Goal: Information Seeking & Learning: Find specific fact

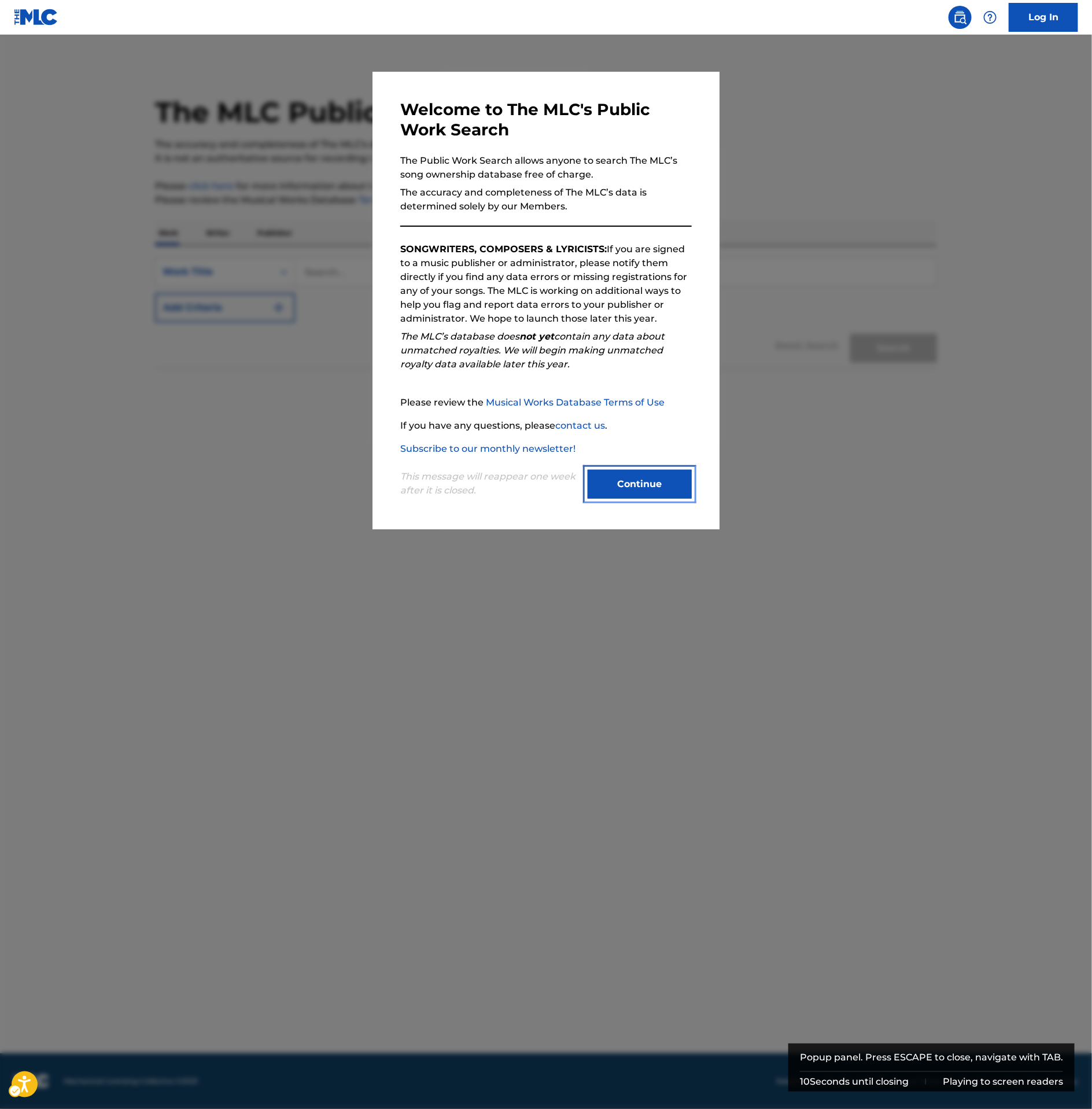
click at [649, 479] on button "Continue" at bounding box center [640, 484] width 104 height 29
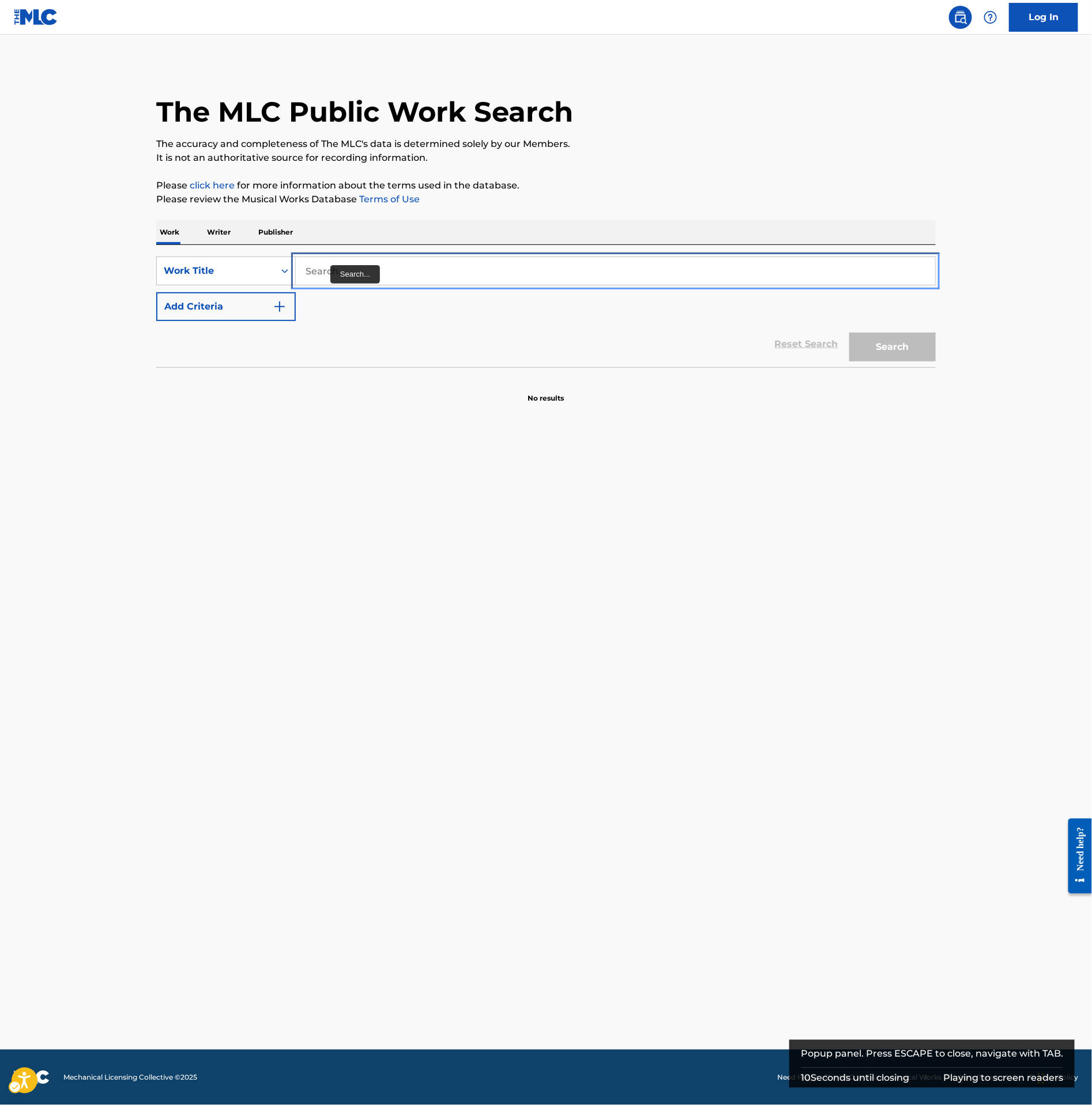
click at [334, 278] on input "Search..." at bounding box center [615, 271] width 639 height 28
type input "rap chicks"
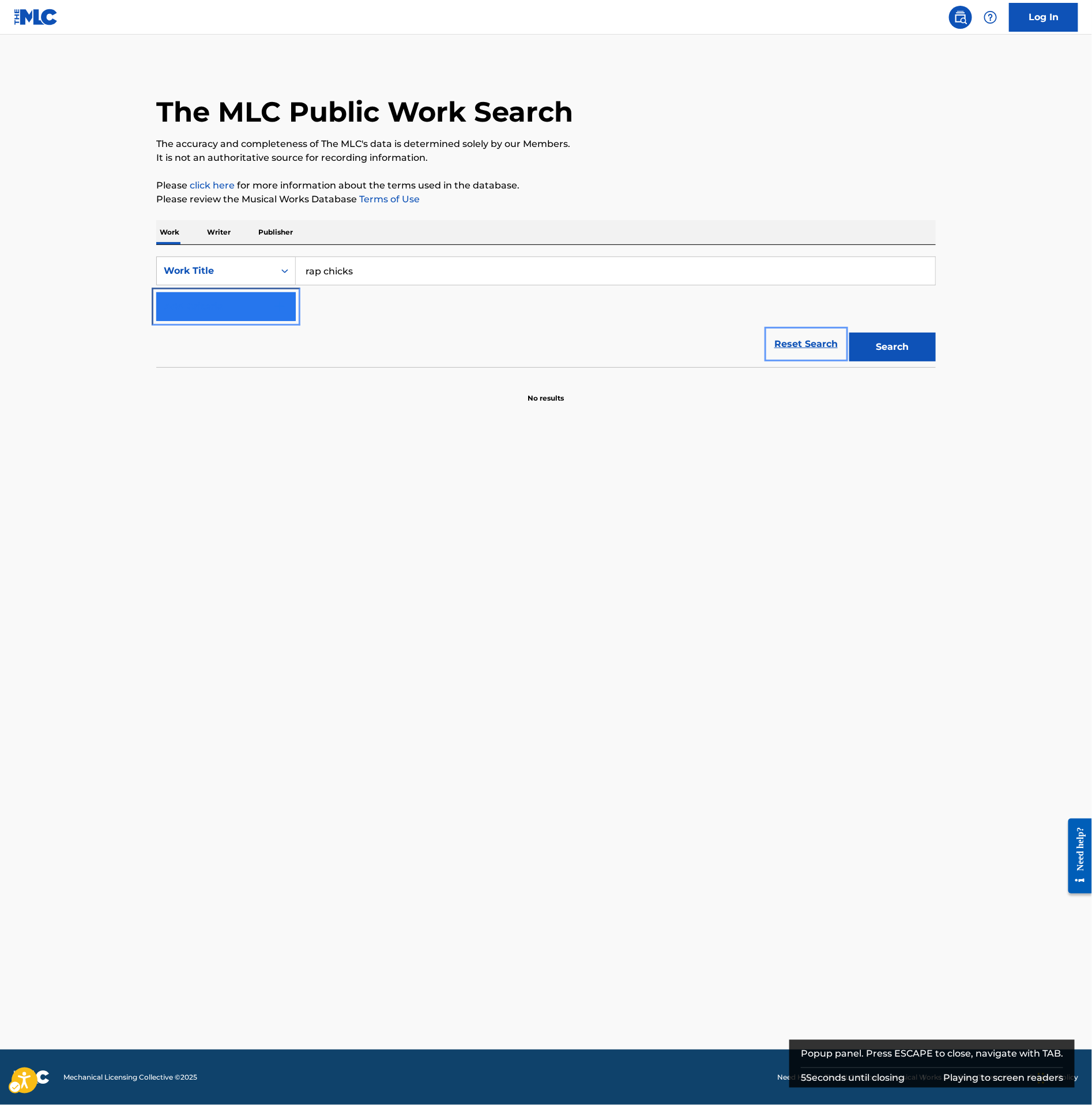
click at [223, 305] on button "Add Criteria" at bounding box center [226, 306] width 140 height 29
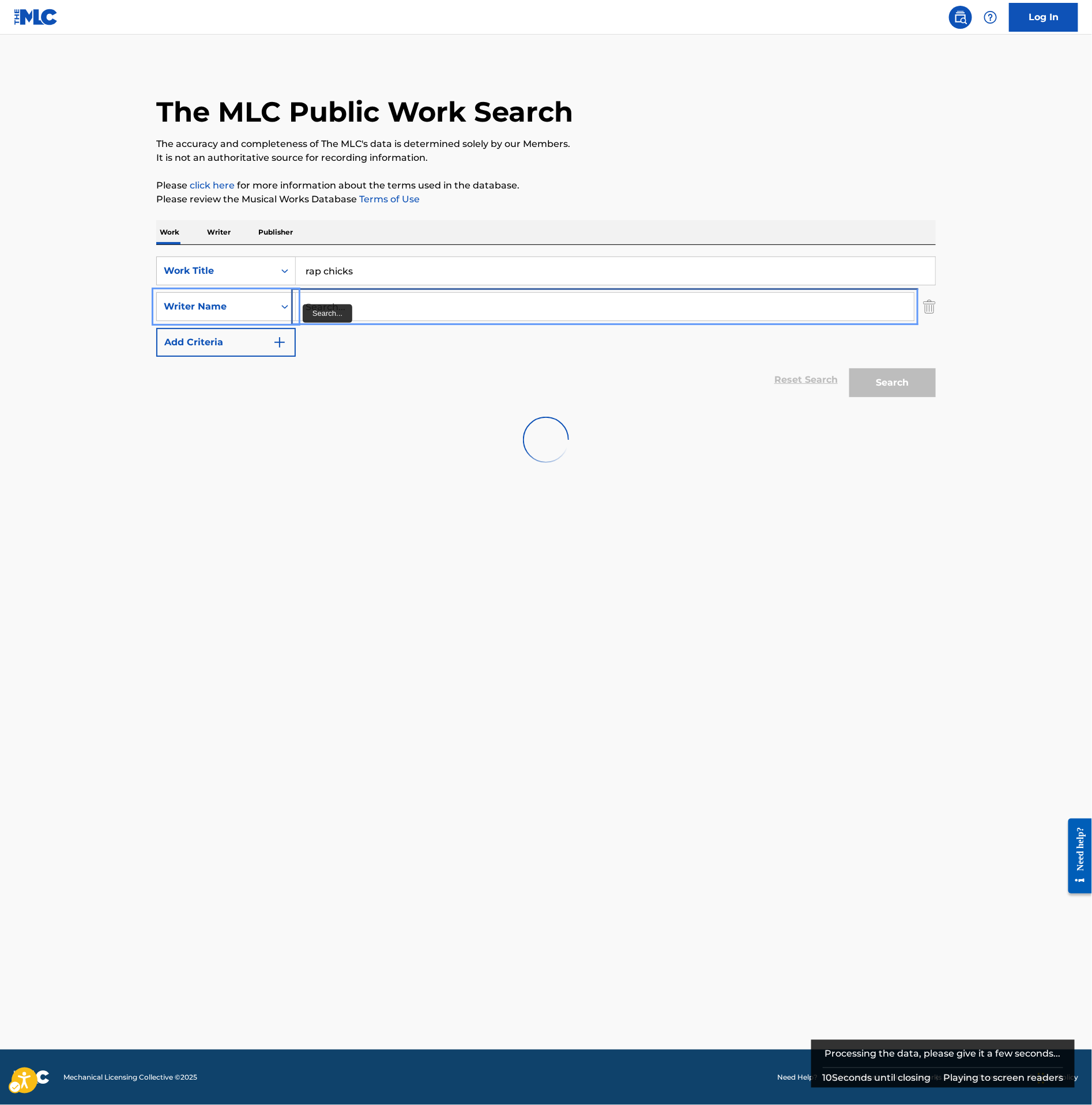
click at [376, 309] on input "Search..." at bounding box center [605, 306] width 618 height 28
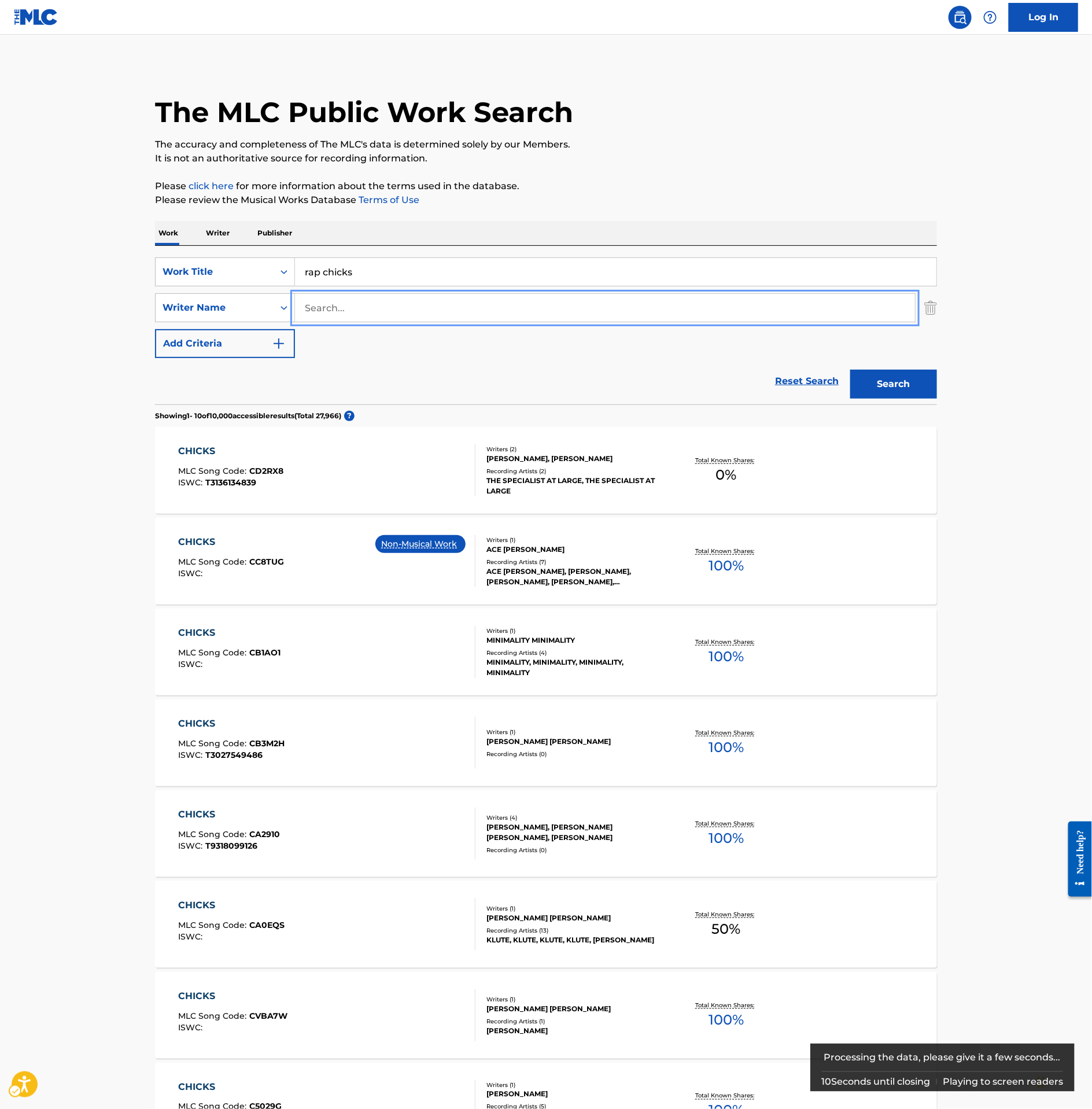
click at [375, 310] on input "Search..." at bounding box center [604, 307] width 620 height 28
type input "[PERSON_NAME]"
click at [155, 329] on button "Add Criteria" at bounding box center [225, 343] width 140 height 29
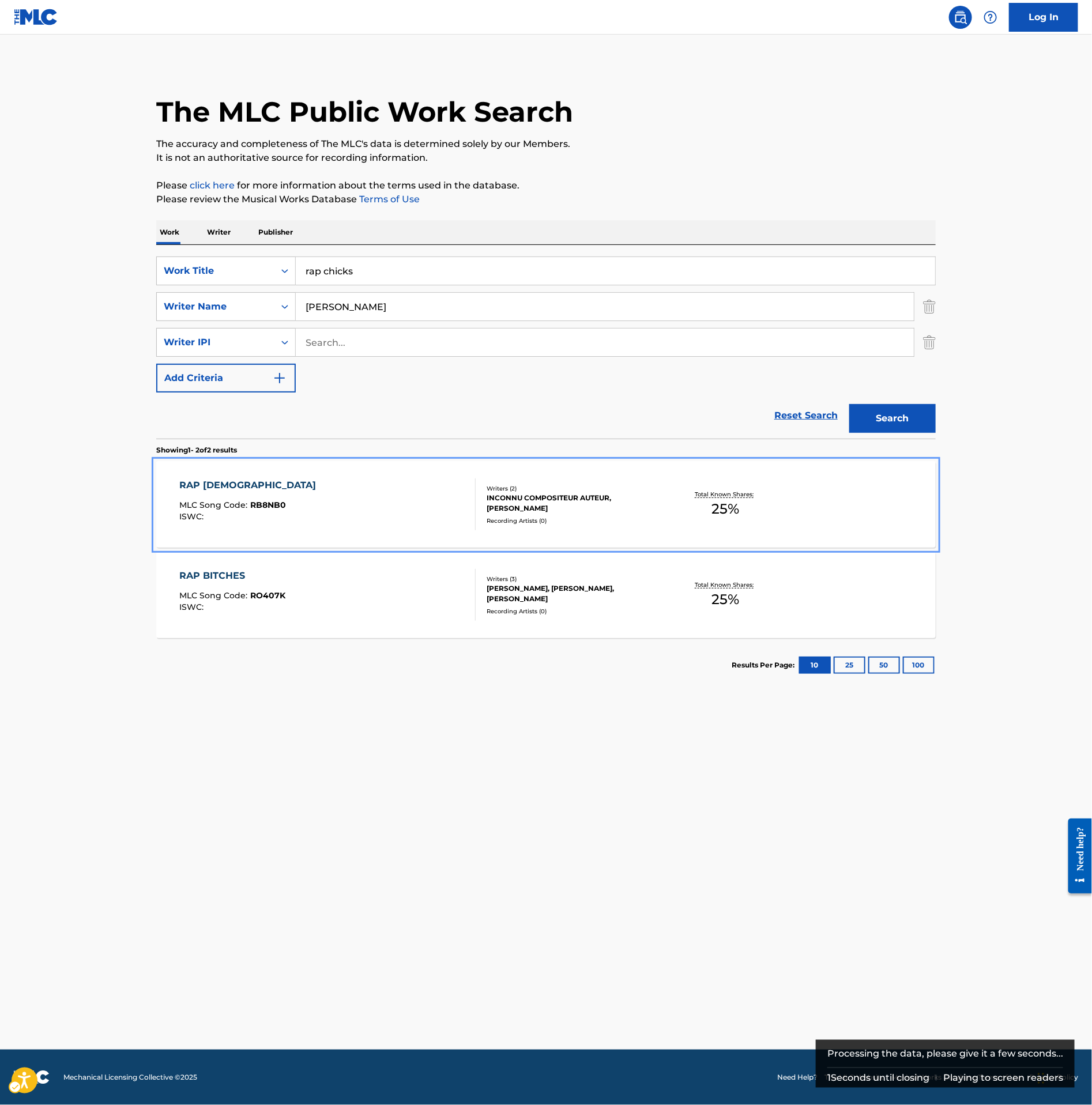
click at [346, 486] on div "RAP [DEMOGRAPHIC_DATA] MLC Song Code : RB8NB0 ISWC :" at bounding box center [328, 504] width 297 height 52
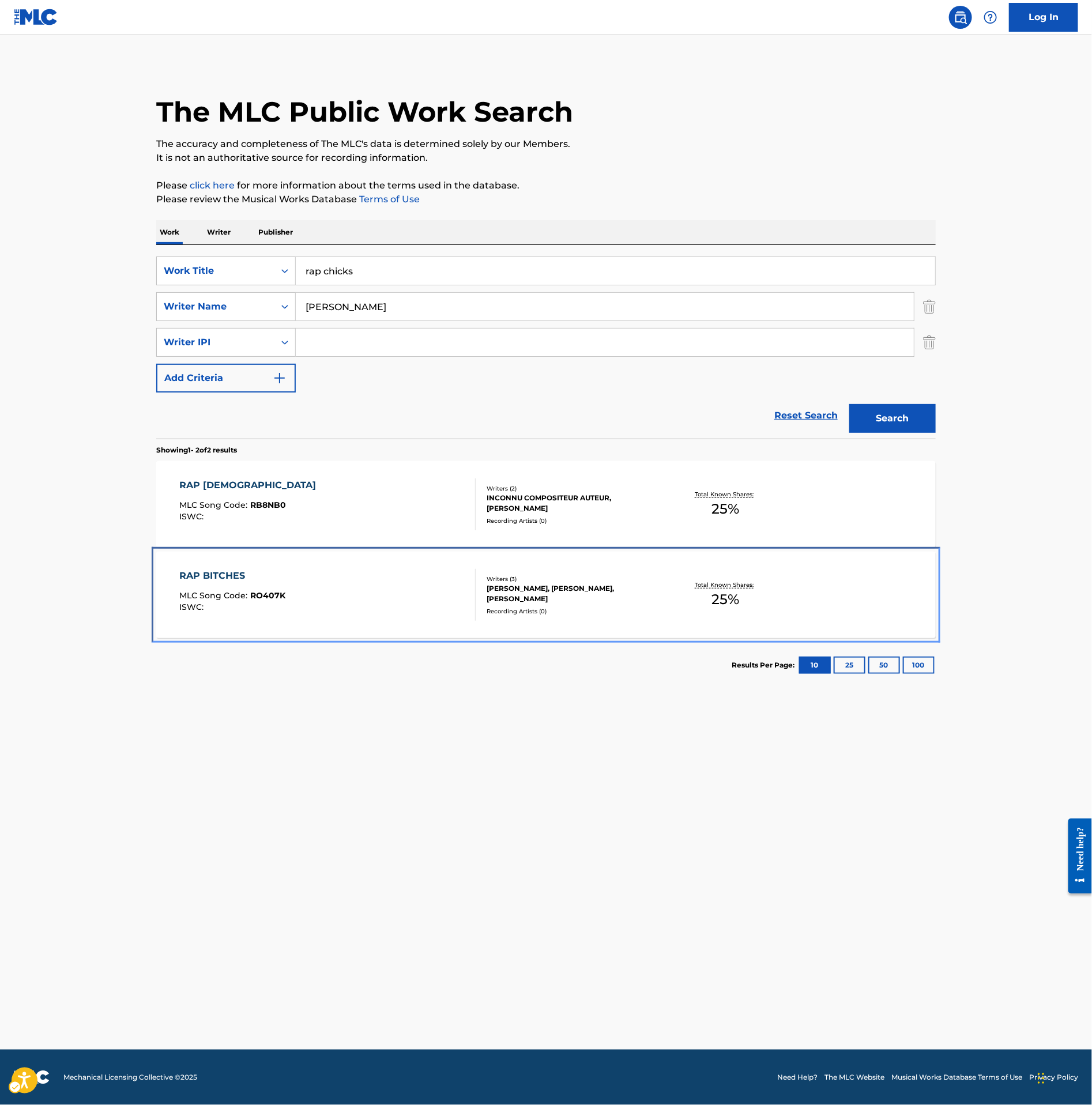
click at [355, 561] on div "RAP BITCHES MLC Song Code : RO407K ISWC : Writers ( 3 ) [PERSON_NAME], [PERSON_…" at bounding box center [546, 595] width 779 height 86
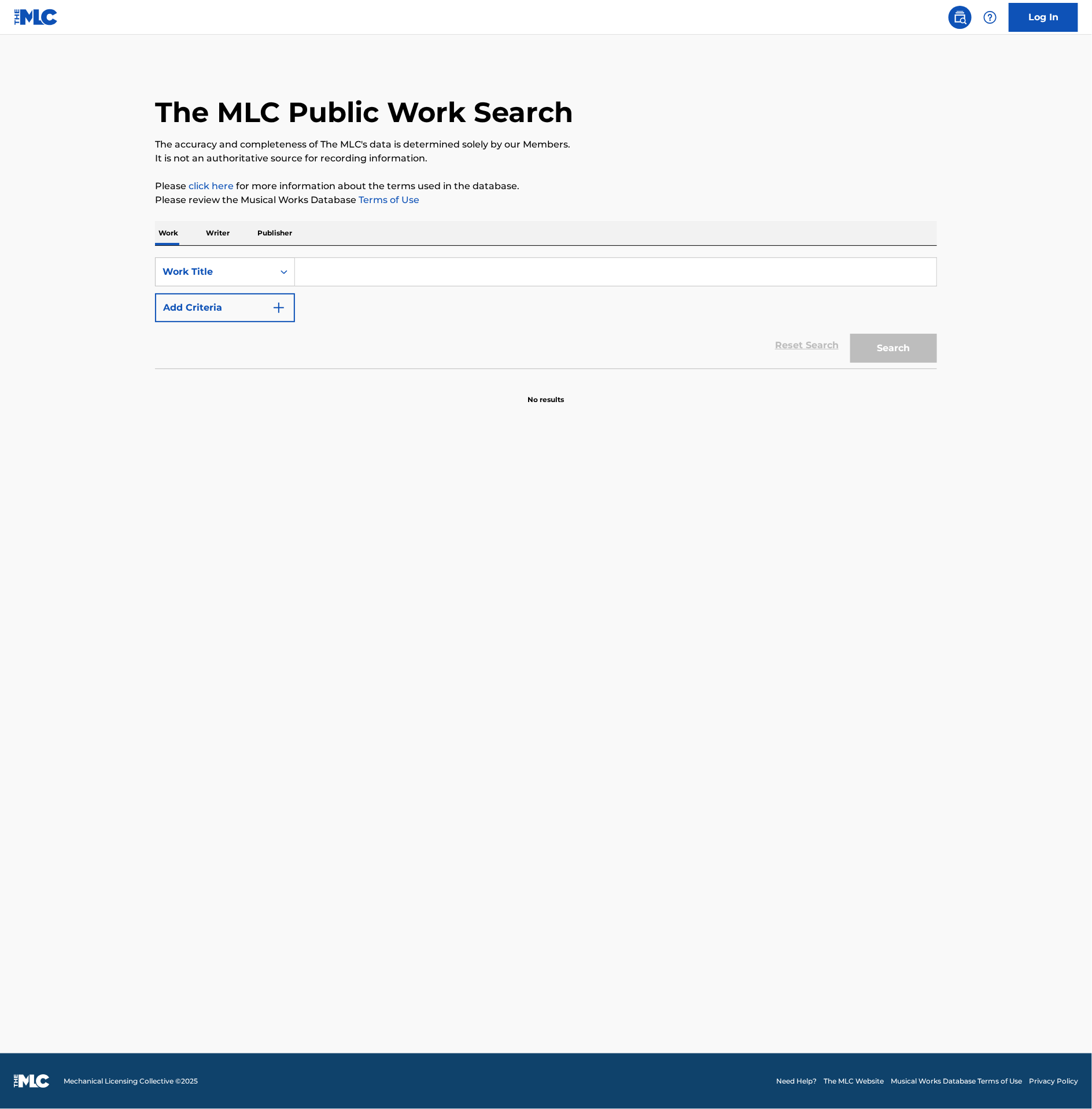
click at [452, 276] on input "Search Form" at bounding box center [615, 272] width 641 height 28
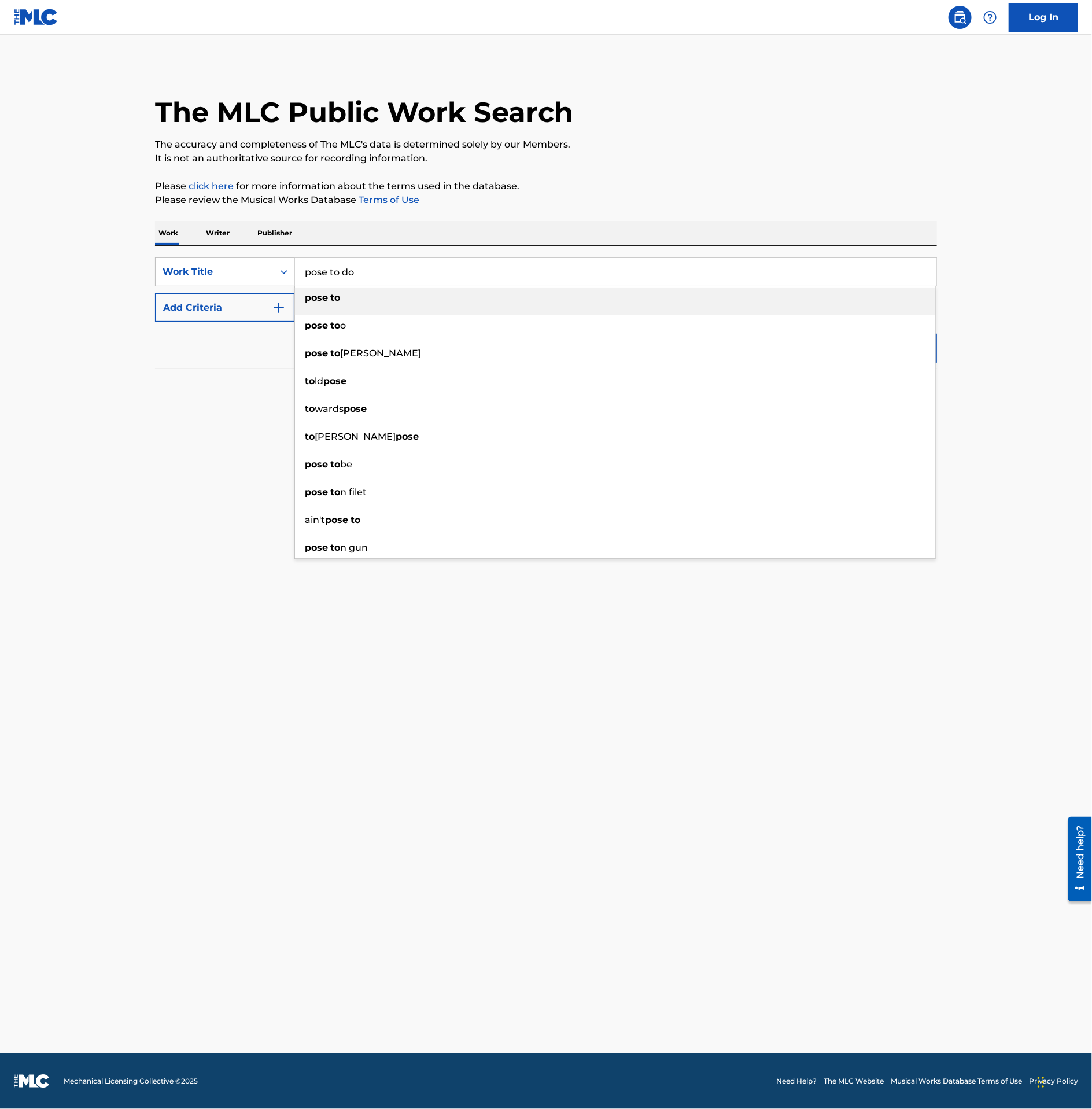
type input "pose to do"
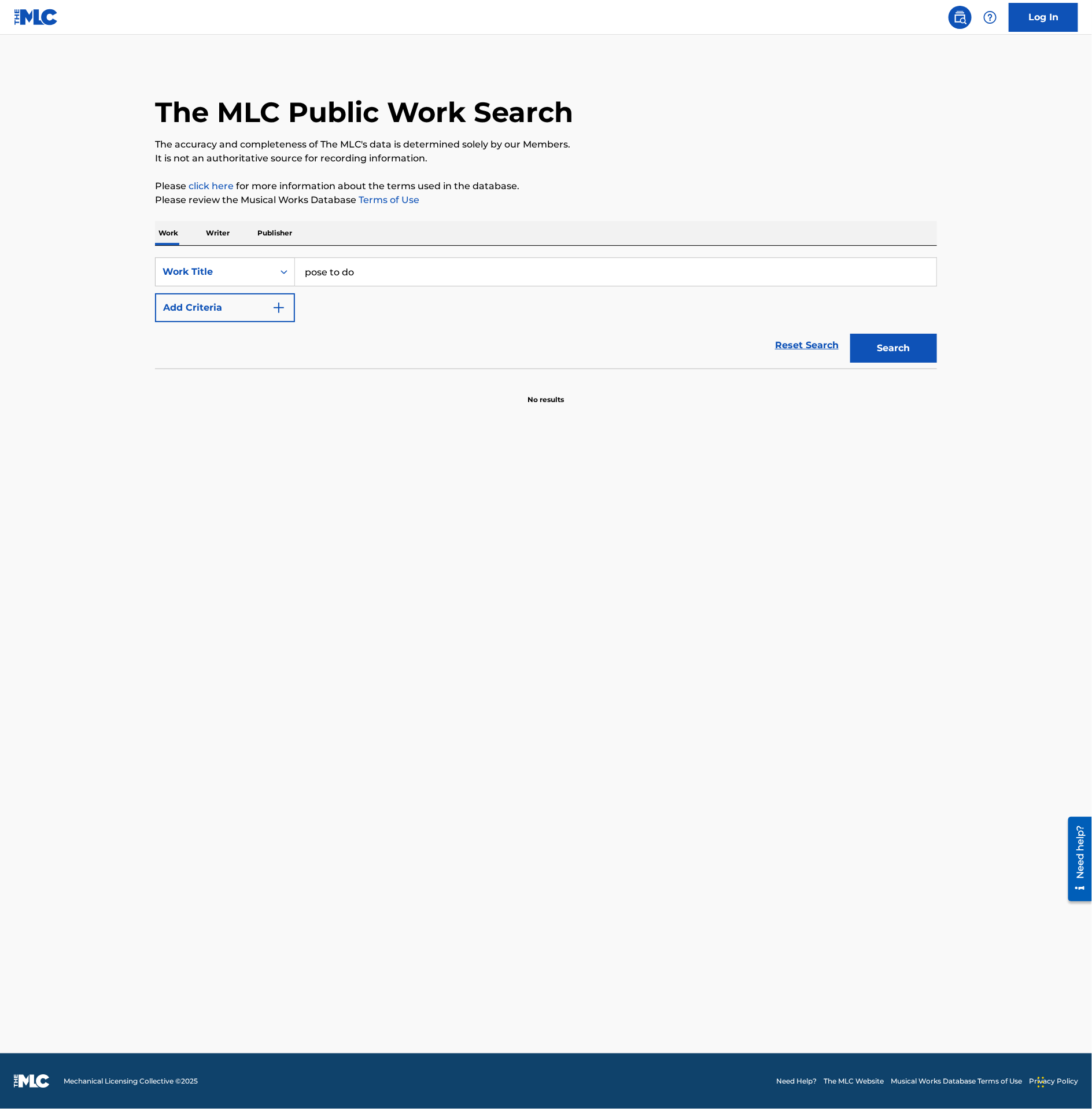
click at [222, 319] on button "Add Criteria" at bounding box center [225, 307] width 140 height 29
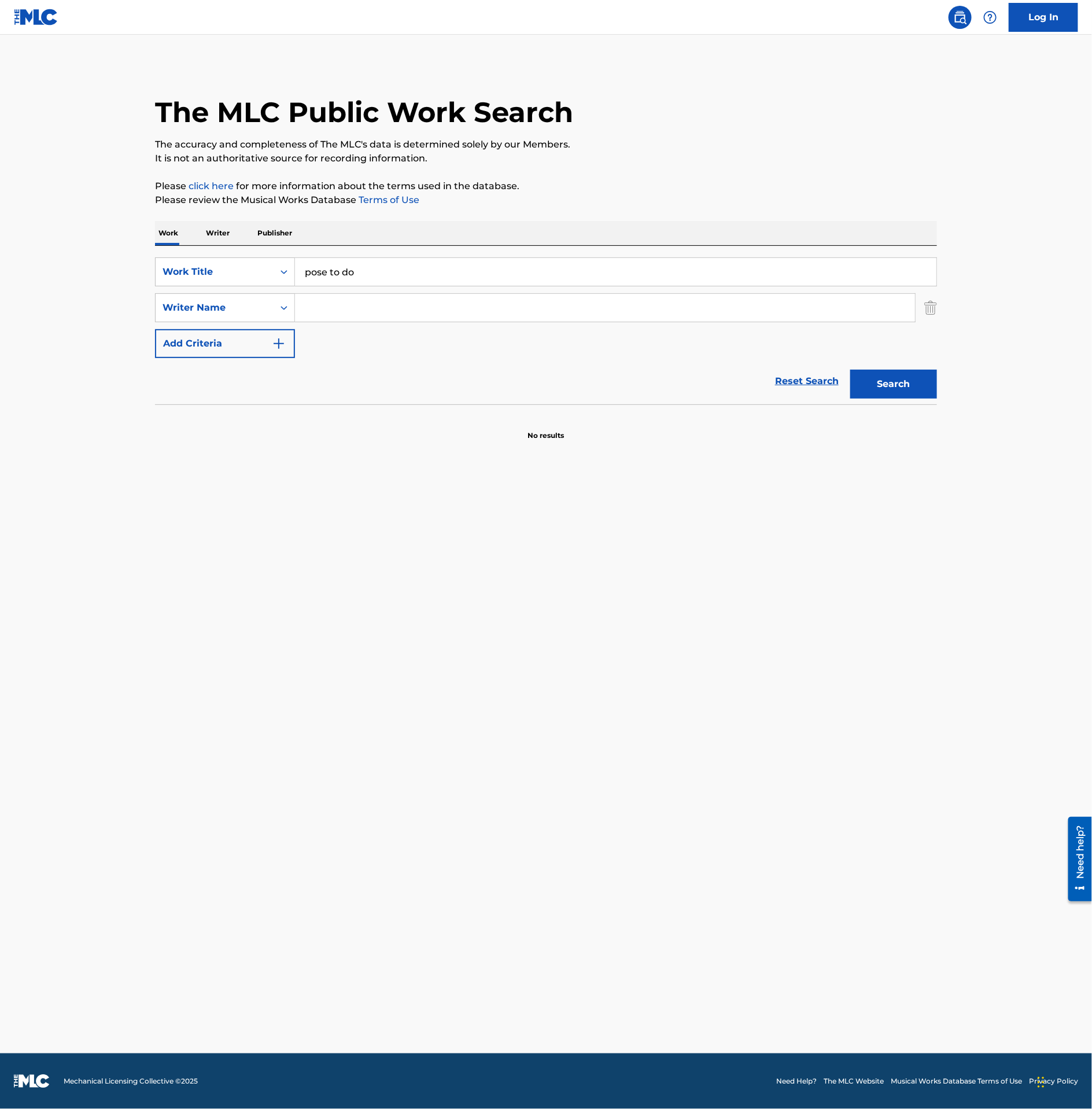
click at [330, 313] on input "Search Form" at bounding box center [604, 307] width 620 height 28
type input "Avendano"
click at [897, 392] on button "Search" at bounding box center [893, 384] width 87 height 29
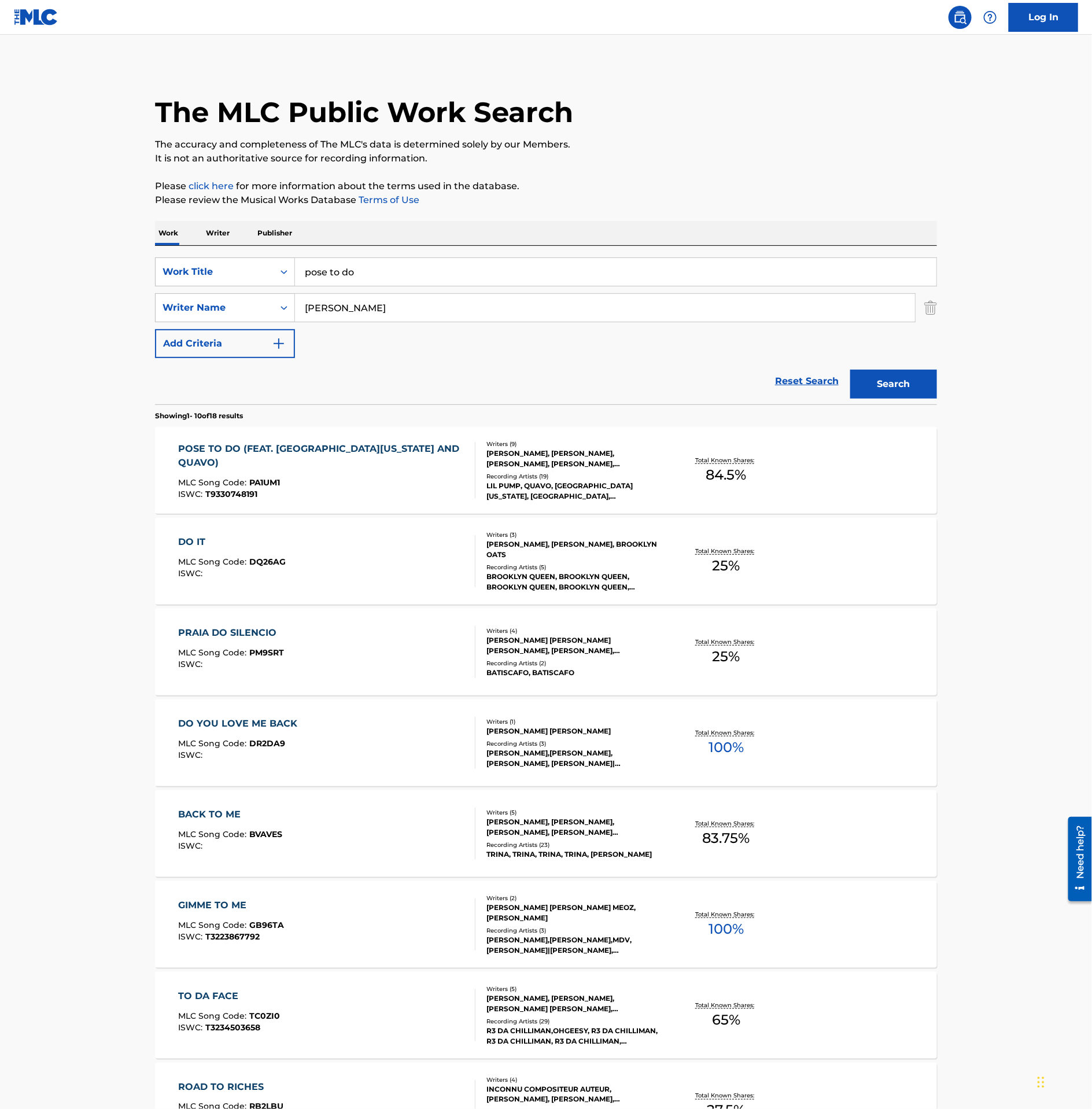
click at [355, 478] on div "MLC Song Code : PA1UM1" at bounding box center [322, 484] width 287 height 12
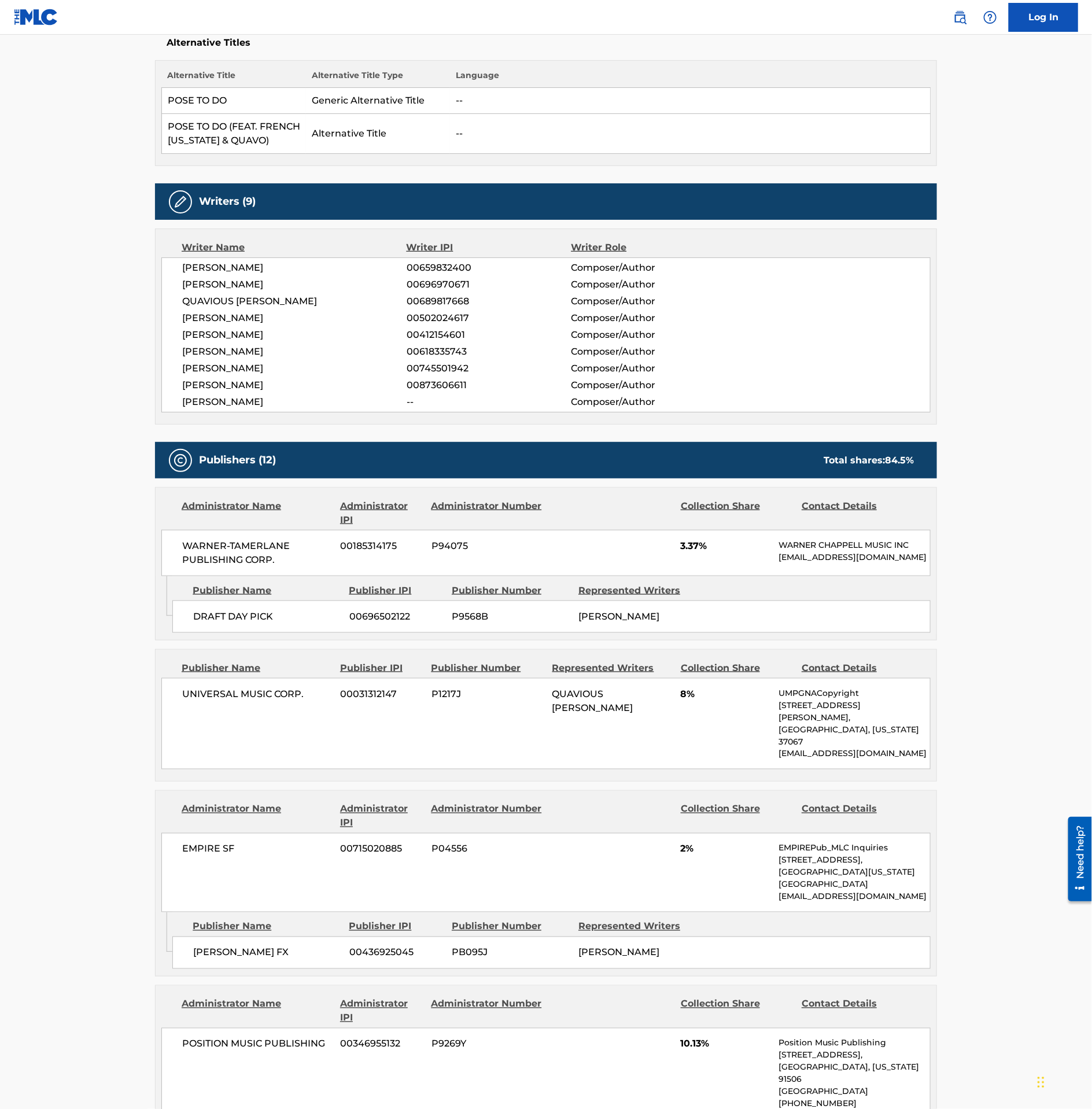
scroll to position [347, 0]
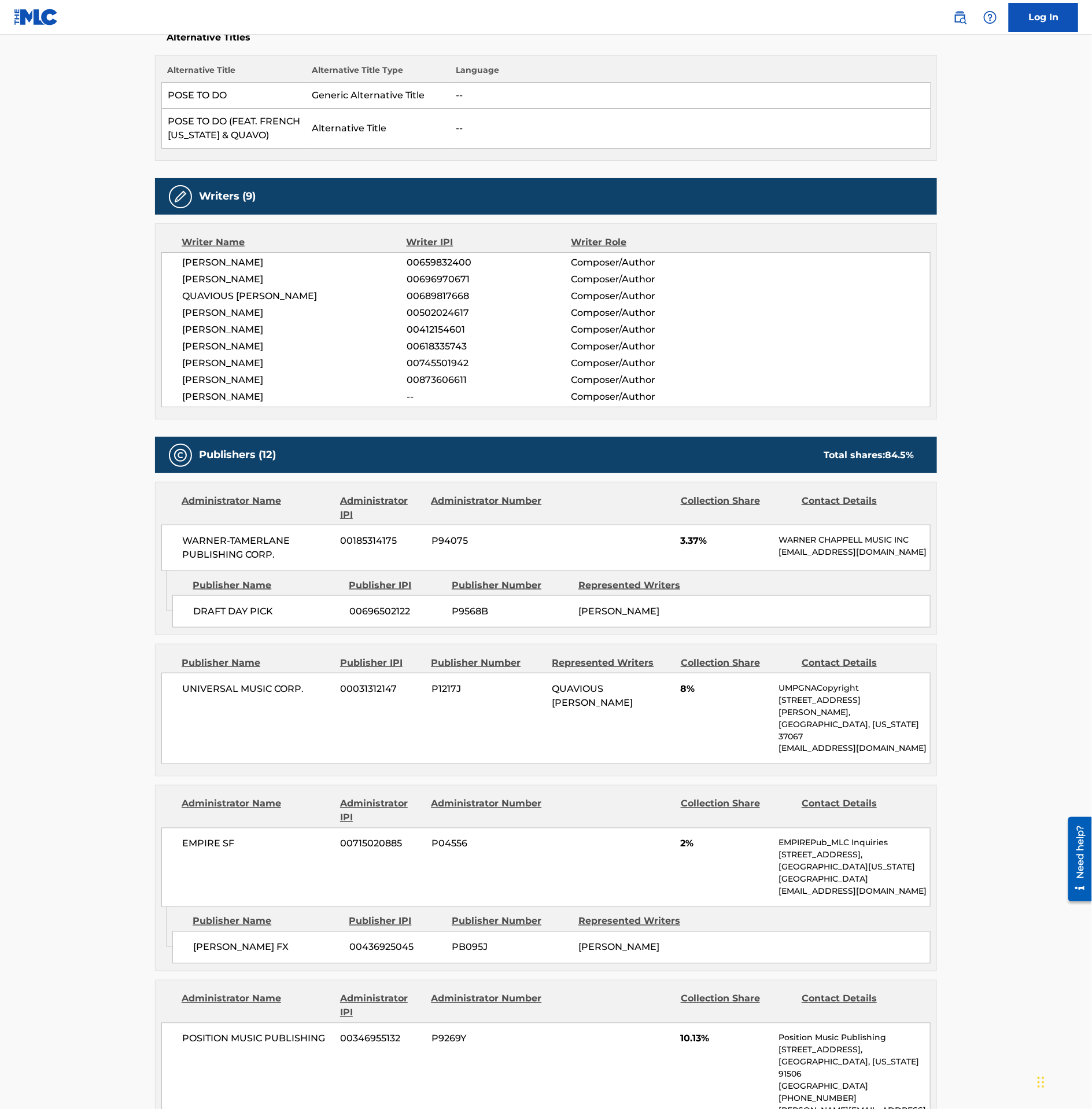
drag, startPoint x: 642, startPoint y: 641, endPoint x: 585, endPoint y: 611, distance: 64.4
click at [585, 611] on div "DRAFT DAY PICK 00696502122 P9568B DIEGO JAVIER AVENDANO" at bounding box center [551, 611] width 758 height 32
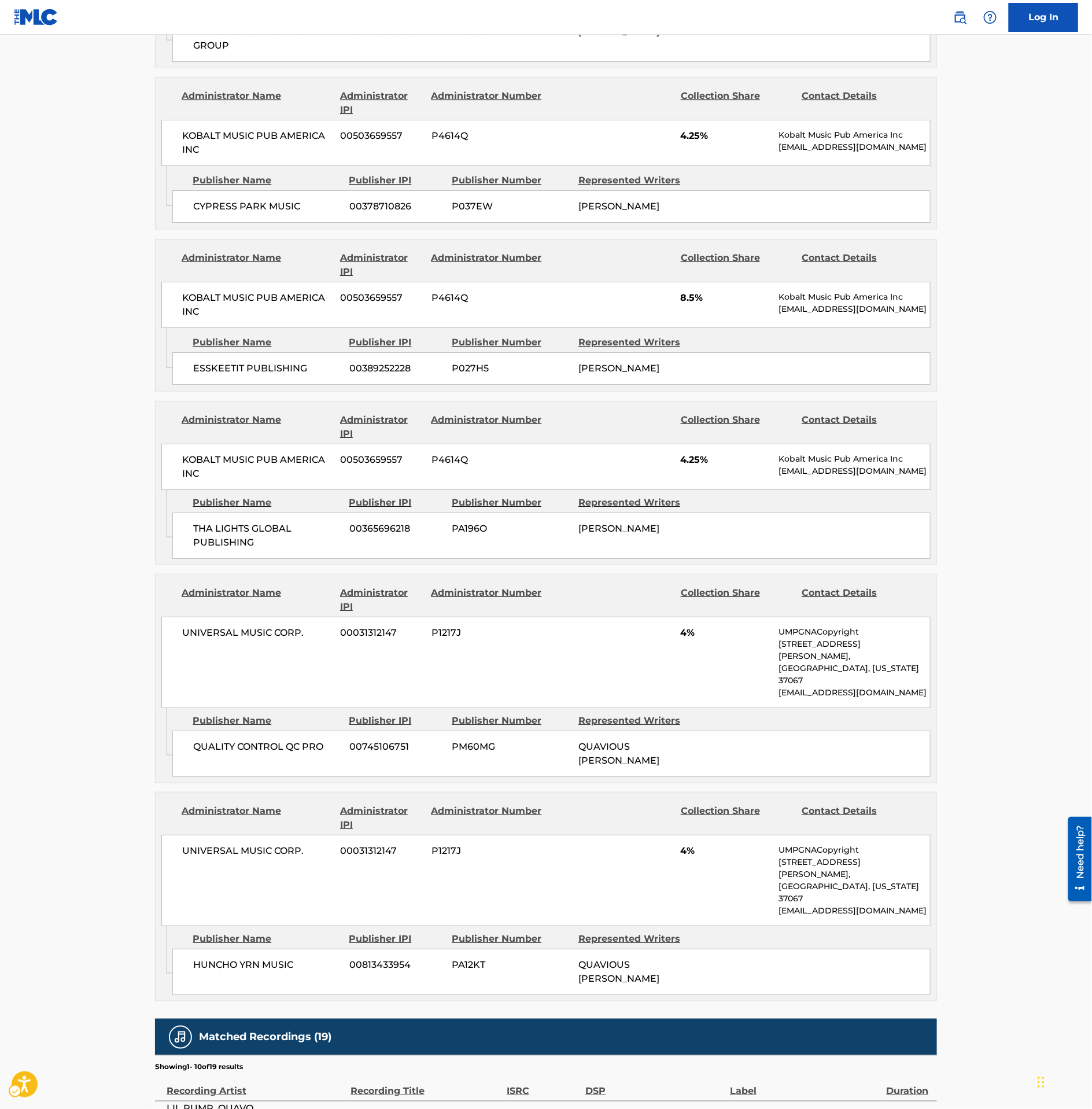
scroll to position [0, 0]
